Goal: Task Accomplishment & Management: Manage account settings

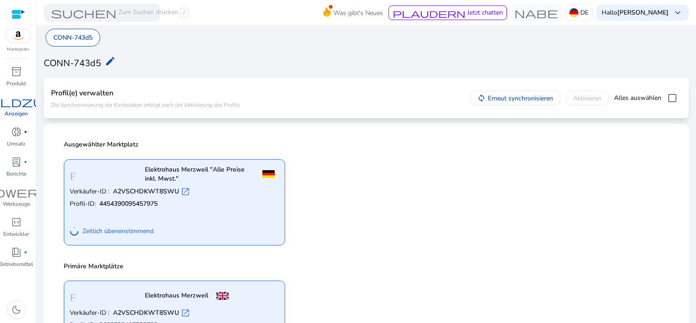
scroll to position [46, 0]
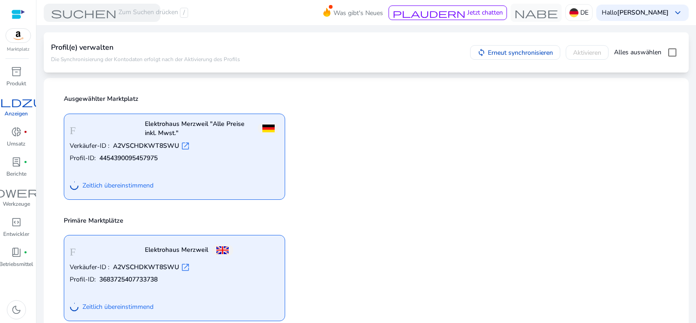
click at [194, 171] on div "Verkäufer-ID : A2VSCHDKWT8SWU open_in_new Profil-ID: 4454390095457975 Zeitlich …" at bounding box center [175, 167] width 210 height 52
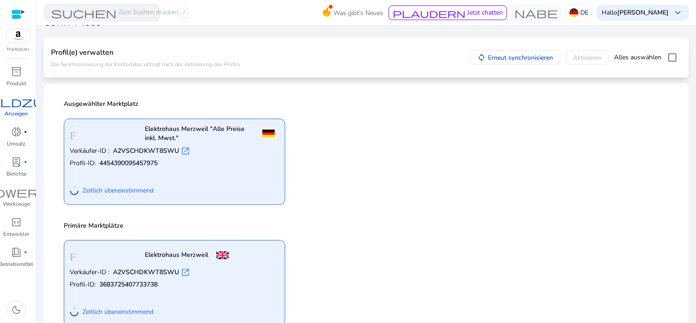
scroll to position [0, 0]
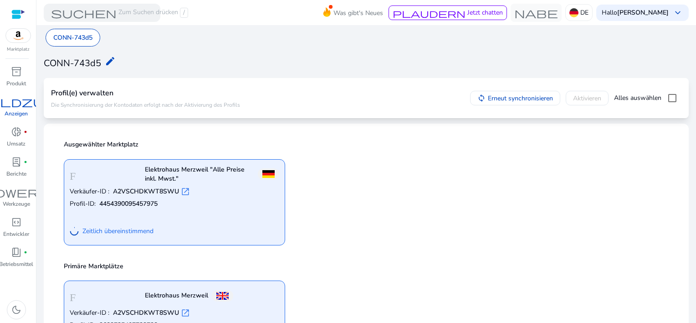
click at [187, 190] on span "open_in_new" at bounding box center [185, 191] width 9 height 9
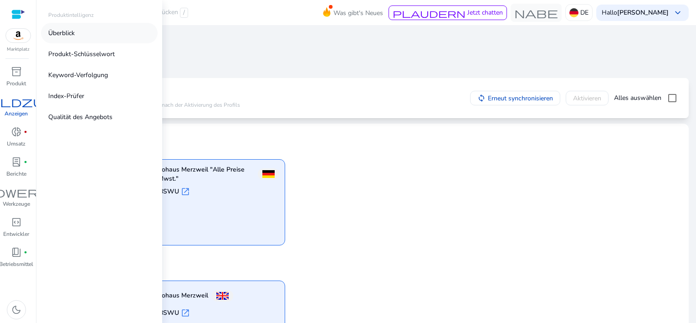
click at [62, 36] on p "Überblick" at bounding box center [61, 33] width 26 height 10
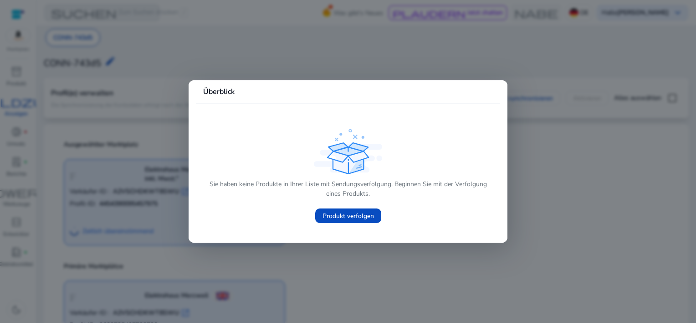
click at [426, 137] on div "Sie haben keine Produkte in Ihrer Liste mit Sendungsverfolgung. Beginnen Sie mi…" at bounding box center [348, 177] width 290 height 101
click at [357, 218] on span "Produkt verfolgen" at bounding box center [348, 216] width 51 height 10
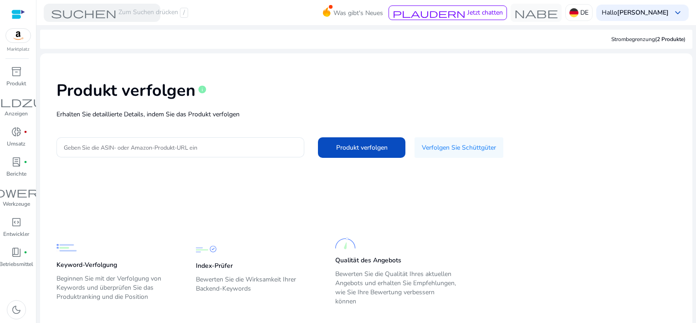
click at [178, 190] on mat-card-content "Produkt verfolgen Info Erhalten Sie detaillierte Details, indem Sie das Produkt…" at bounding box center [366, 195] width 652 height 285
click at [16, 33] on img at bounding box center [18, 36] width 25 height 14
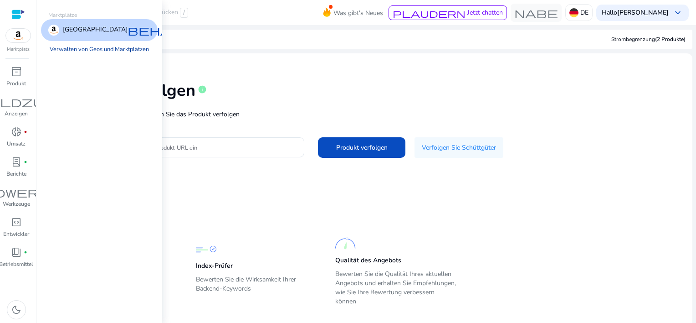
click at [95, 50] on link "Verwalten von Geos und Marktplätzen" at bounding box center [99, 49] width 114 height 16
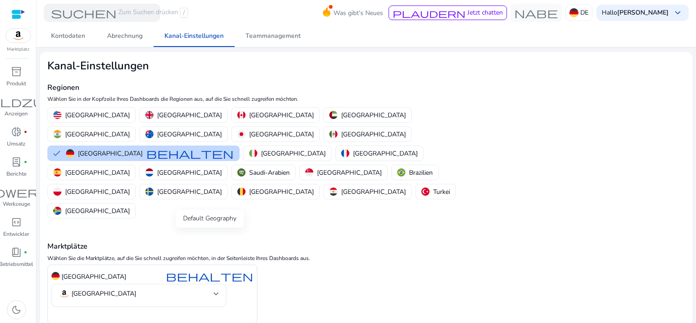
click at [205, 270] on span "behalten" at bounding box center [209, 275] width 87 height 11
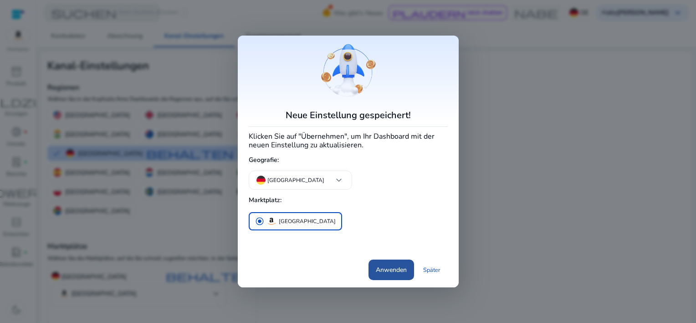
click at [386, 272] on font "Anwenden" at bounding box center [391, 270] width 31 height 10
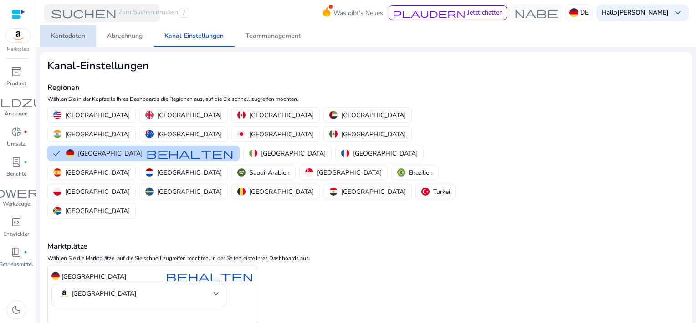
click at [71, 36] on span "Kontodaten" at bounding box center [68, 36] width 34 height 6
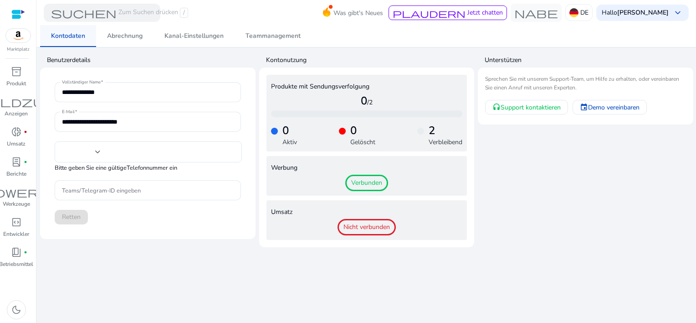
type input "***"
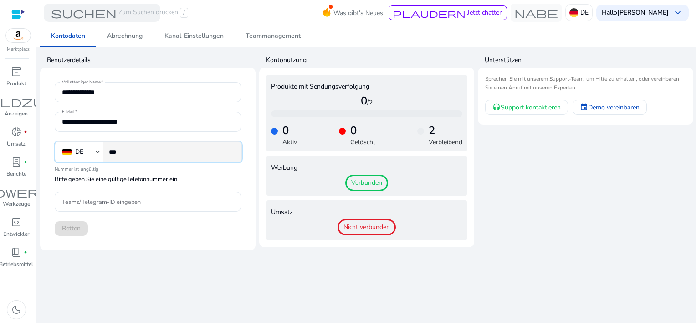
click at [147, 152] on input "***" at bounding box center [171, 152] width 125 height 10
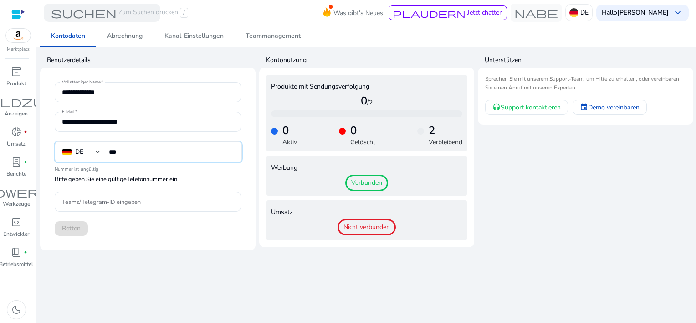
click at [530, 142] on app-user-support "Unterstützen Sprechen Sie mit unserem Support-Team, um Hilfe zu erhalten, oder …" at bounding box center [585, 151] width 215 height 198
click at [191, 38] on span "Kanal-Einstellungen" at bounding box center [193, 36] width 59 height 6
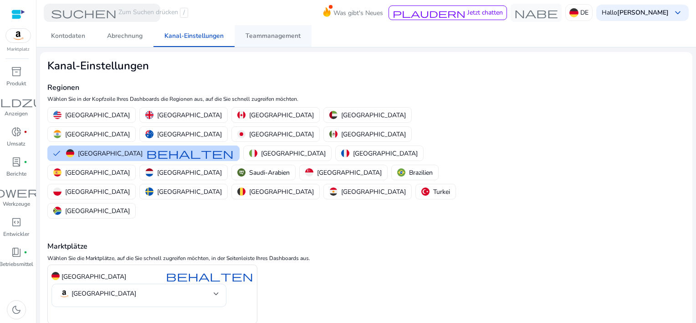
click at [277, 38] on span "Teammanagement" at bounding box center [273, 36] width 55 height 6
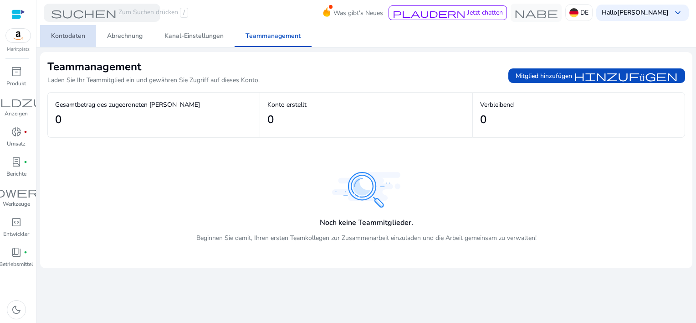
click at [69, 38] on span "Kontodaten" at bounding box center [68, 36] width 34 height 6
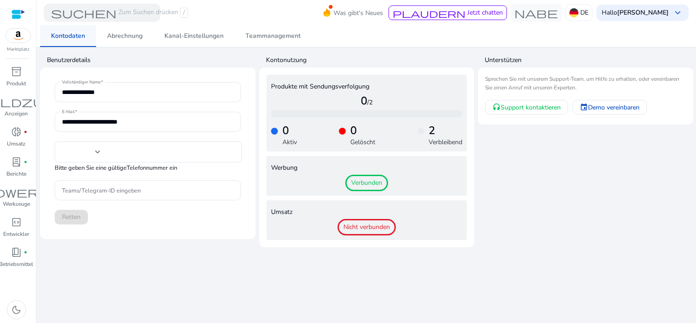
type input "***"
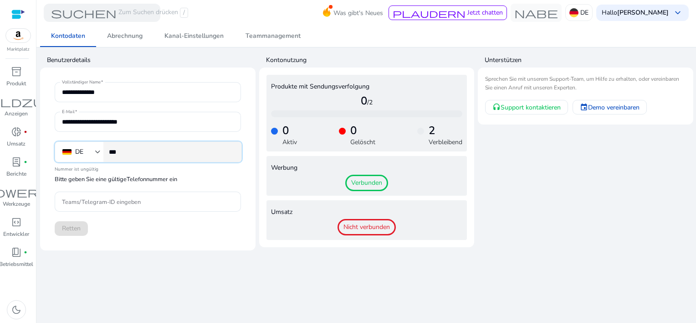
click at [171, 155] on input "***" at bounding box center [171, 152] width 125 height 10
click at [13, 128] on span "donut_small" at bounding box center [16, 131] width 11 height 11
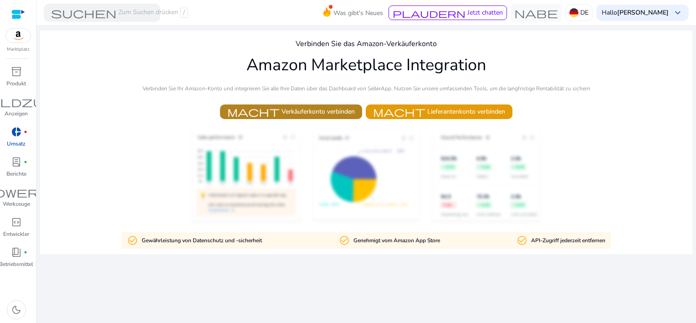
click at [279, 112] on span "Macht Verkäuferkonto verbinden" at bounding box center [291, 111] width 128 height 10
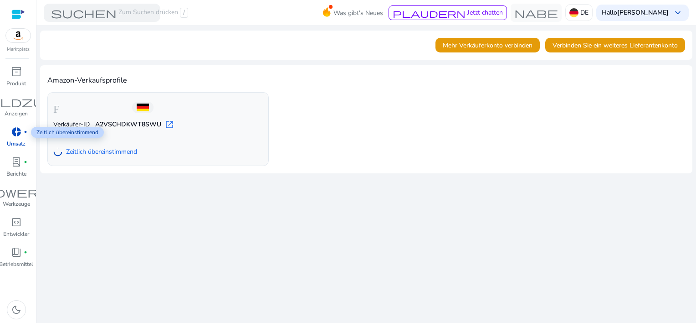
click at [13, 138] on div "donut_small fiber_manual_record" at bounding box center [17, 131] width 26 height 15
click at [16, 36] on img at bounding box center [18, 36] width 25 height 14
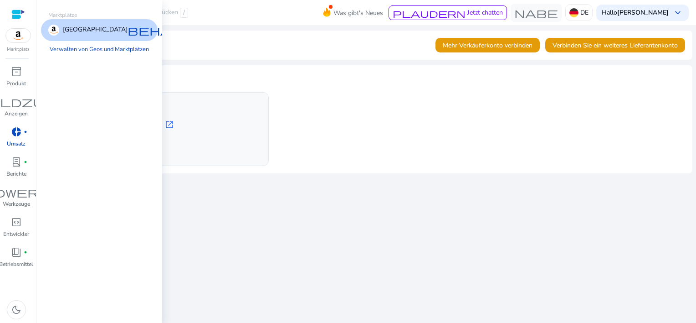
click at [128, 29] on span "behalten" at bounding box center [171, 30] width 87 height 11
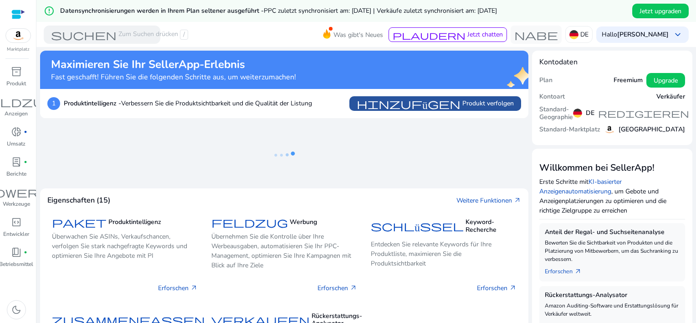
click at [444, 107] on span "hinzufügen" at bounding box center [409, 103] width 104 height 11
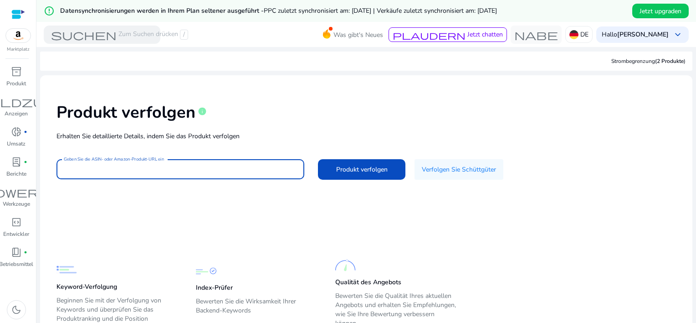
click at [200, 169] on input "Geben Sie die ASIN- oder Amazon-Produkt-URL ein" at bounding box center [180, 169] width 233 height 10
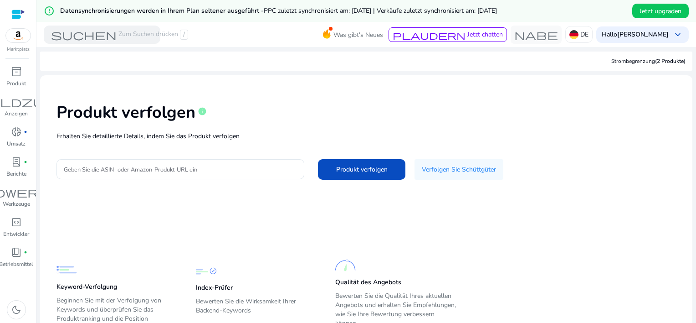
click at [261, 240] on app-static-section-before-action "Keyword-Verfolgung Beginnen Sie mit der Verfolgung von Keywords und überprüfen …" at bounding box center [359, 275] width 606 height 110
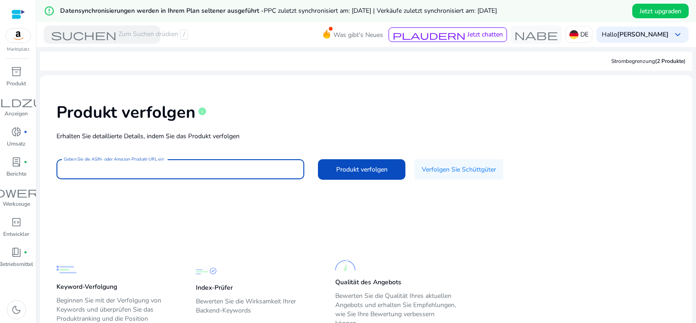
click at [134, 164] on input "Geben Sie die ASIN- oder Amazon-Produkt-URL ein" at bounding box center [180, 169] width 233 height 10
paste input "**********"
click at [343, 170] on span "Produkt verfolgen" at bounding box center [361, 169] width 51 height 10
type input "**********"
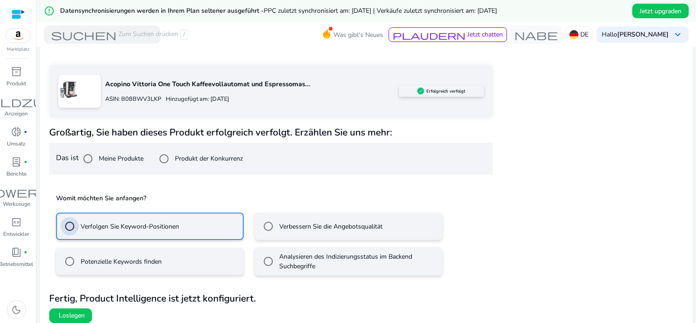
scroll to position [139, 0]
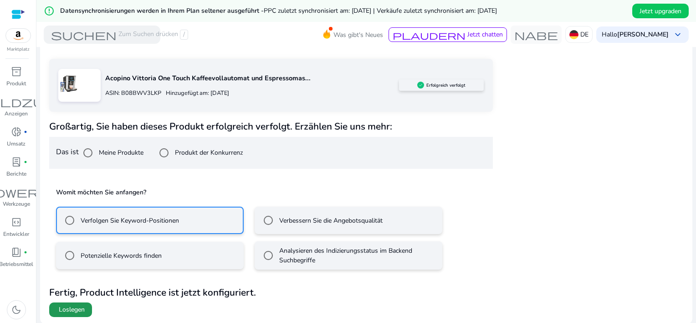
click at [66, 304] on button "Loslegen" at bounding box center [70, 309] width 43 height 15
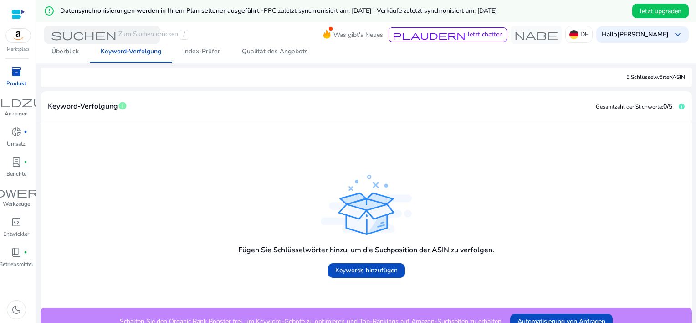
scroll to position [121, 0]
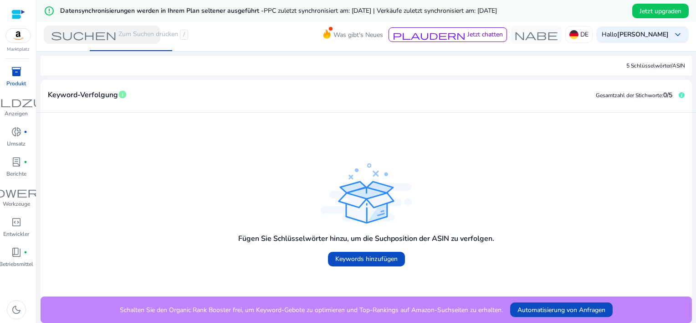
click at [142, 104] on mat-card-header "Keyword-Verfolgung Info Gesamtzahl der Stichworte: 0/5" at bounding box center [366, 100] width 651 height 26
click at [348, 255] on span "Keywords hinzufügen" at bounding box center [366, 259] width 62 height 10
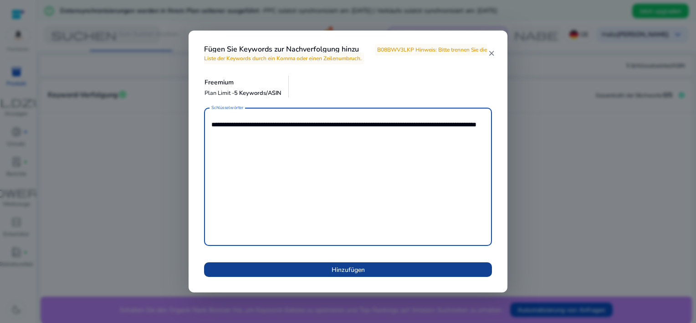
type textarea "**********"
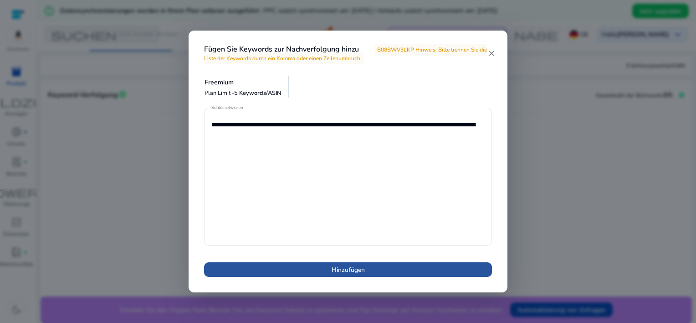
click at [338, 273] on span "Hinzufügen" at bounding box center [348, 270] width 33 height 10
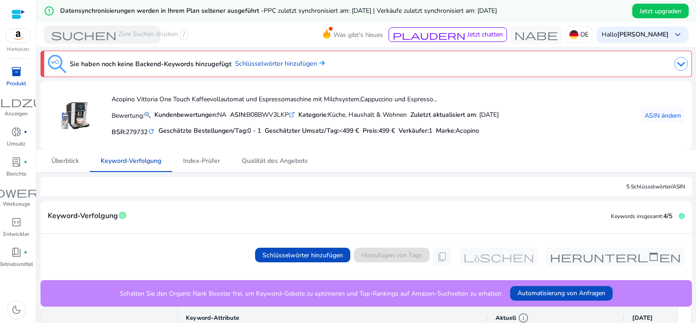
scroll to position [0, 0]
click at [69, 163] on span "Überblick" at bounding box center [64, 161] width 27 height 6
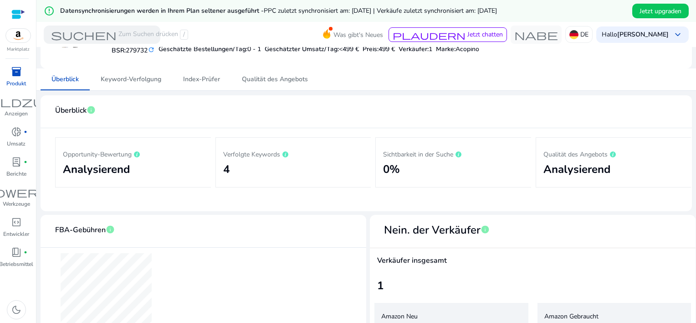
scroll to position [73, 0]
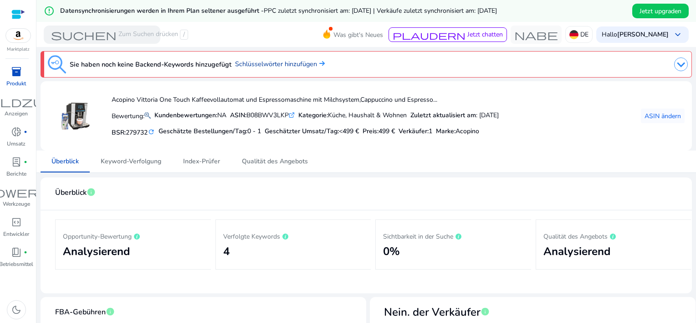
click at [285, 67] on font "Schlüsselwörter hinzufügen" at bounding box center [276, 63] width 82 height 9
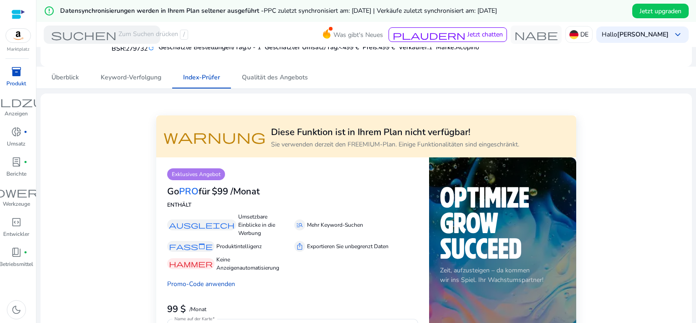
scroll to position [91, 0]
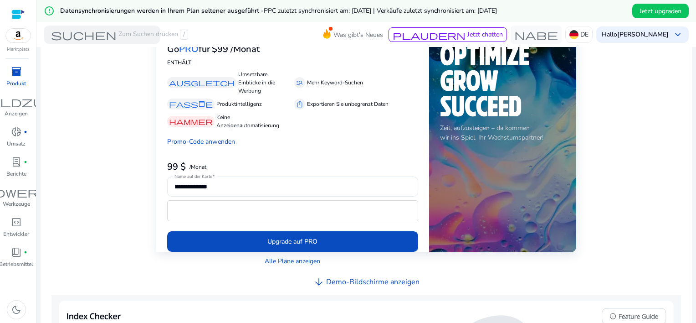
scroll to position [228, 0]
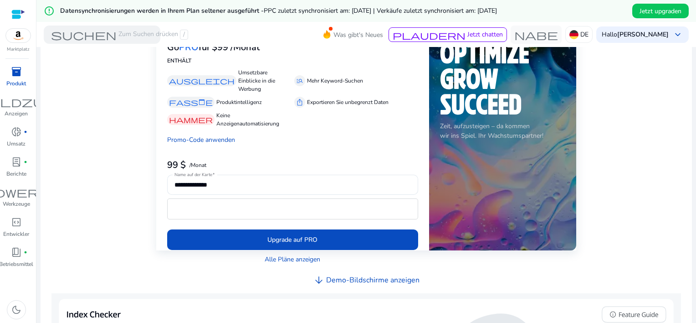
click at [665, 215] on div "**********" at bounding box center [366, 227] width 637 height 541
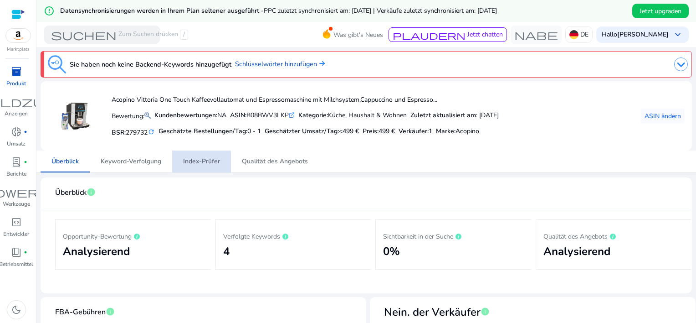
click at [197, 164] on span "Index-Prüfer" at bounding box center [201, 161] width 37 height 6
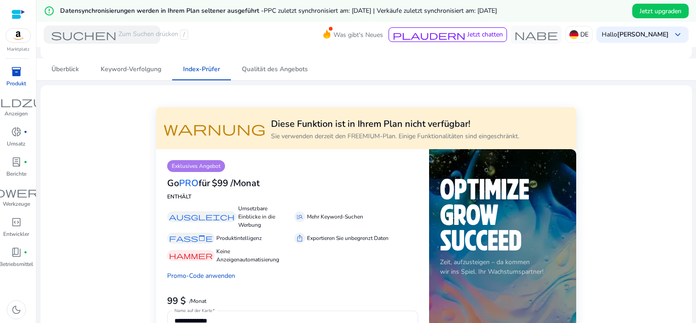
scroll to position [91, 0]
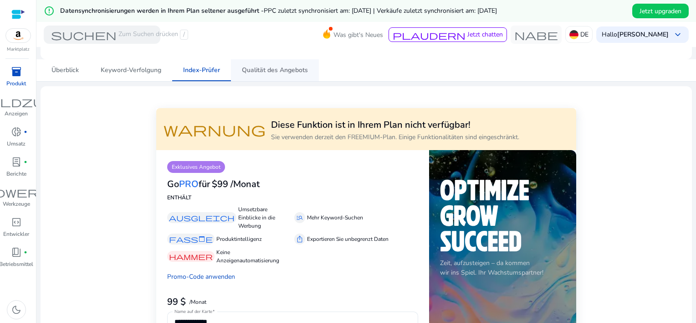
click at [272, 67] on span "Qualität des Angebots" at bounding box center [275, 70] width 66 height 6
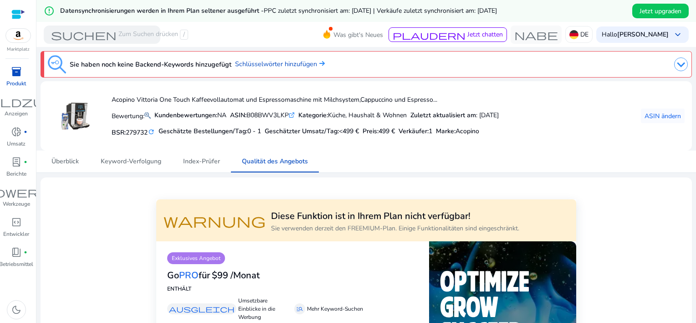
scroll to position [137, 0]
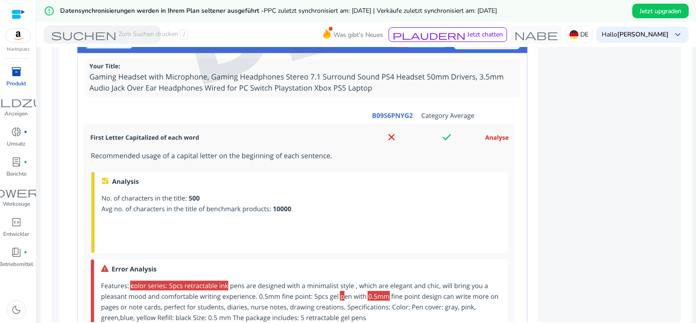
scroll to position [858, 0]
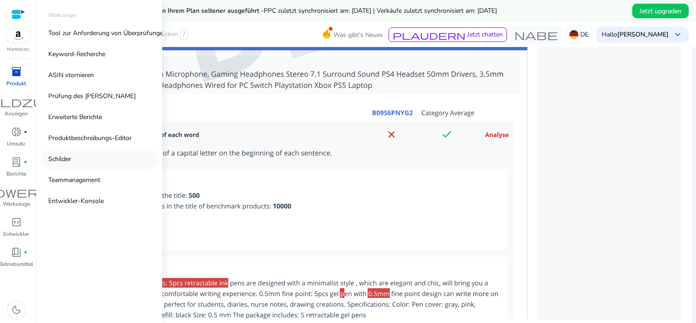
click at [64, 154] on p "Schilder" at bounding box center [59, 159] width 23 height 10
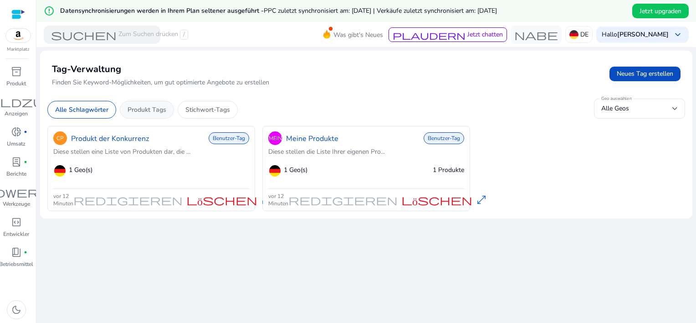
click at [140, 112] on p "Produkt Tags" at bounding box center [147, 110] width 39 height 10
click at [142, 110] on p "Produkt Tags" at bounding box center [147, 110] width 39 height 10
click at [214, 108] on p "Stichwort-Tags" at bounding box center [207, 110] width 45 height 10
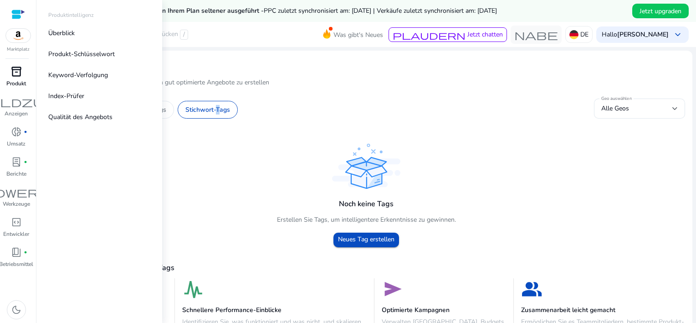
click at [15, 74] on span "inventory_2" at bounding box center [16, 71] width 11 height 11
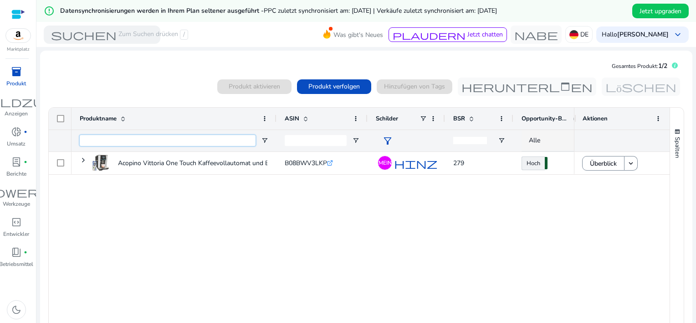
click at [136, 143] on input "Eingabe des Produktnamen-Filters" at bounding box center [168, 140] width 176 height 11
click at [137, 143] on input "Eingabe des Produktnamen-Filters" at bounding box center [168, 140] width 176 height 11
click at [331, 82] on span "Produkt verfolgen" at bounding box center [333, 87] width 51 height 10
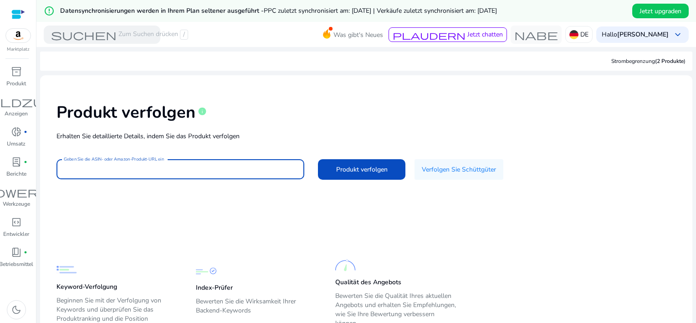
click at [225, 169] on input "Geben Sie die ASIN- oder Amazon-Produkt-URL ein" at bounding box center [180, 169] width 233 height 10
paste input "**********"
click at [342, 171] on span "Produkt verfolgen" at bounding box center [361, 169] width 51 height 10
type input "**********"
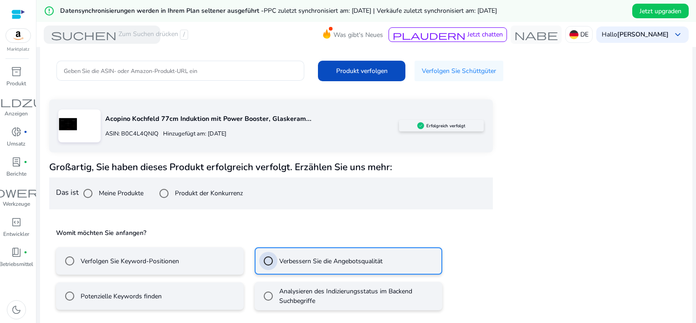
scroll to position [139, 0]
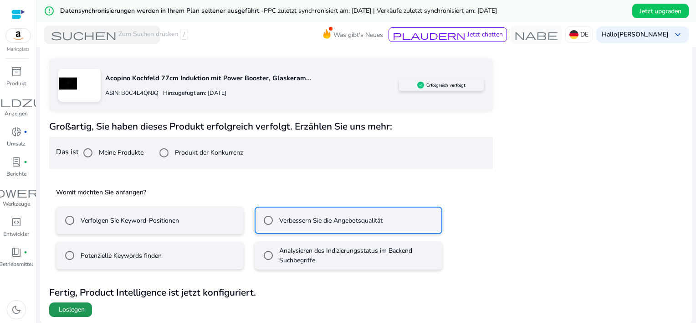
click at [69, 307] on span "Loslegen" at bounding box center [72, 309] width 26 height 9
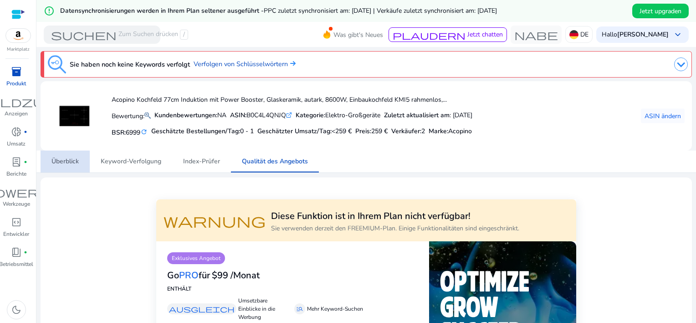
click at [51, 165] on link "Überblick" at bounding box center [65, 161] width 49 height 22
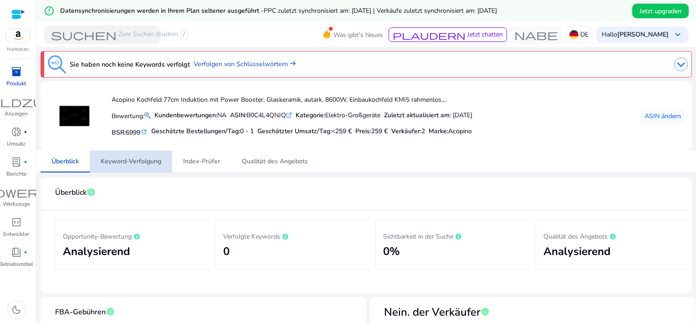
click at [132, 162] on span "Keyword-Verfolgung" at bounding box center [131, 161] width 61 height 6
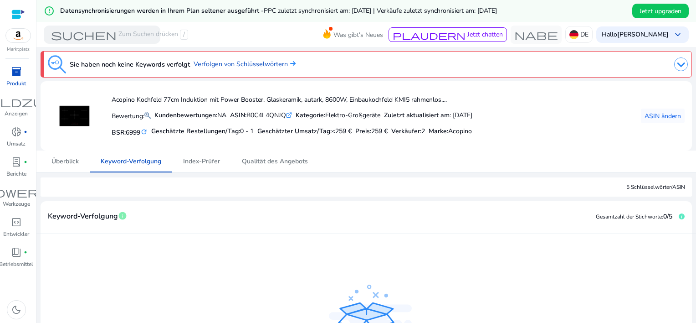
click at [113, 221] on span "Keyword-Verfolgung" at bounding box center [83, 216] width 70 height 16
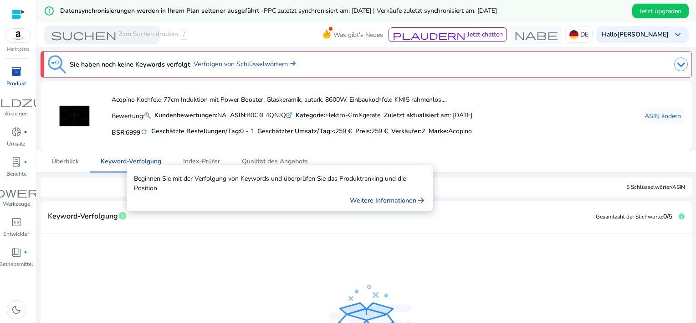
click at [123, 216] on span "Info" at bounding box center [122, 215] width 9 height 9
click at [317, 204] on div "Weitere Informationen arrow_forward" at bounding box center [280, 200] width 292 height 10
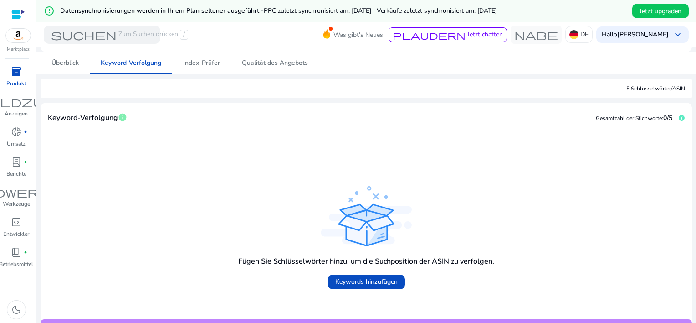
scroll to position [121, 0]
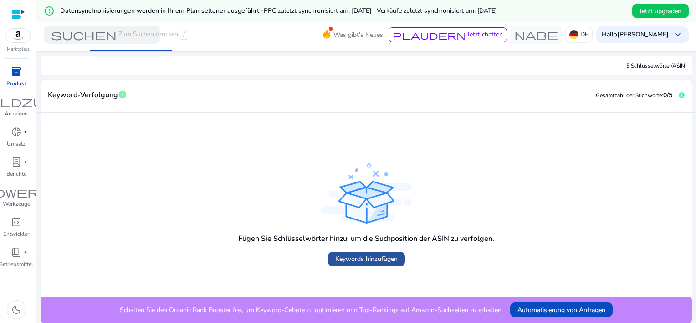
click at [368, 260] on span "Keywords hinzufügen" at bounding box center [366, 259] width 62 height 10
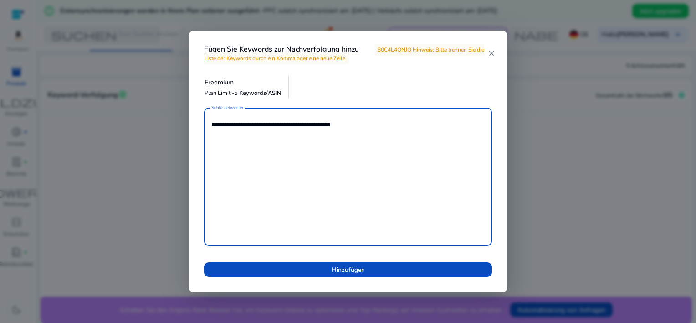
click at [296, 127] on textarea "**********" at bounding box center [347, 176] width 273 height 129
click at [375, 119] on textarea "**********" at bounding box center [347, 176] width 273 height 129
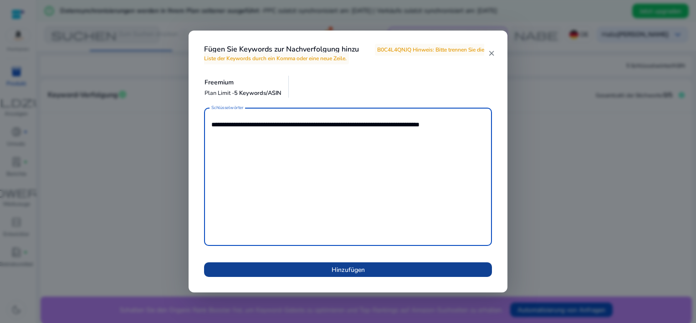
type textarea "**********"
click at [350, 266] on span "Hinzufügen" at bounding box center [348, 270] width 33 height 10
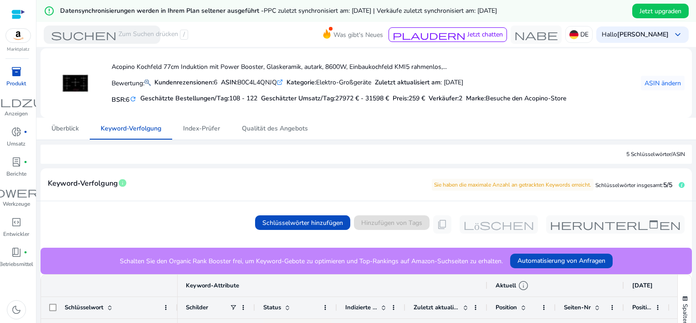
scroll to position [0, 0]
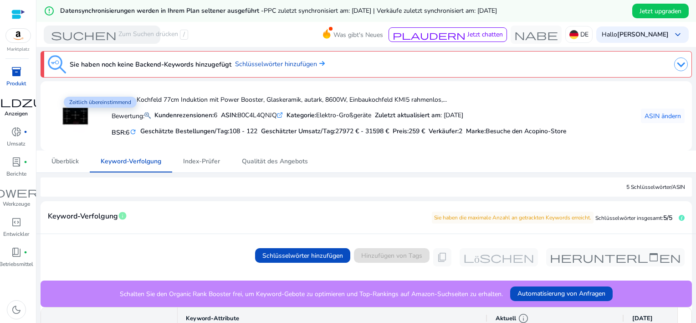
click at [18, 108] on div "Feldzug fiber_manual_record" at bounding box center [16, 101] width 91 height 15
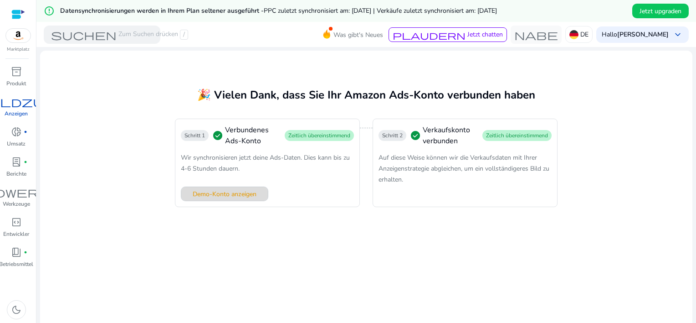
click at [220, 196] on span "Demo-Konto anzeigen" at bounding box center [225, 194] width 64 height 10
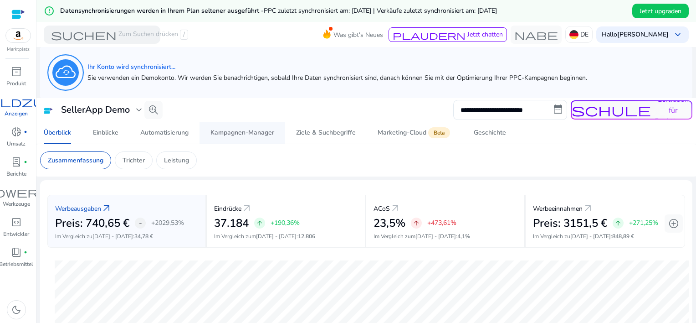
click at [227, 132] on font "Kampagnen-Manager" at bounding box center [242, 132] width 64 height 6
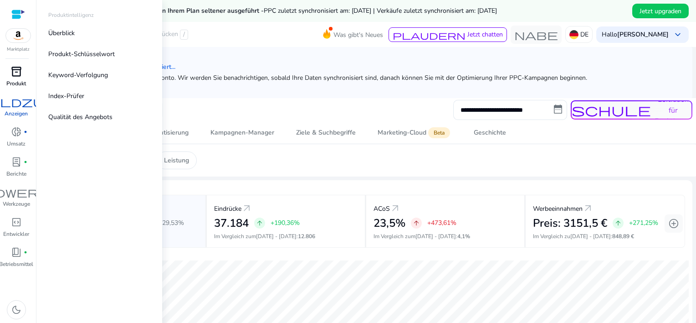
click at [13, 71] on span "inventory_2" at bounding box center [16, 71] width 11 height 11
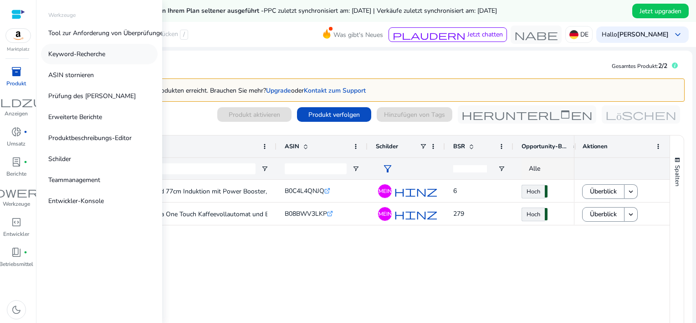
click at [86, 55] on p "Keyword-Recherche" at bounding box center [76, 54] width 57 height 10
